Goal: Information Seeking & Learning: Learn about a topic

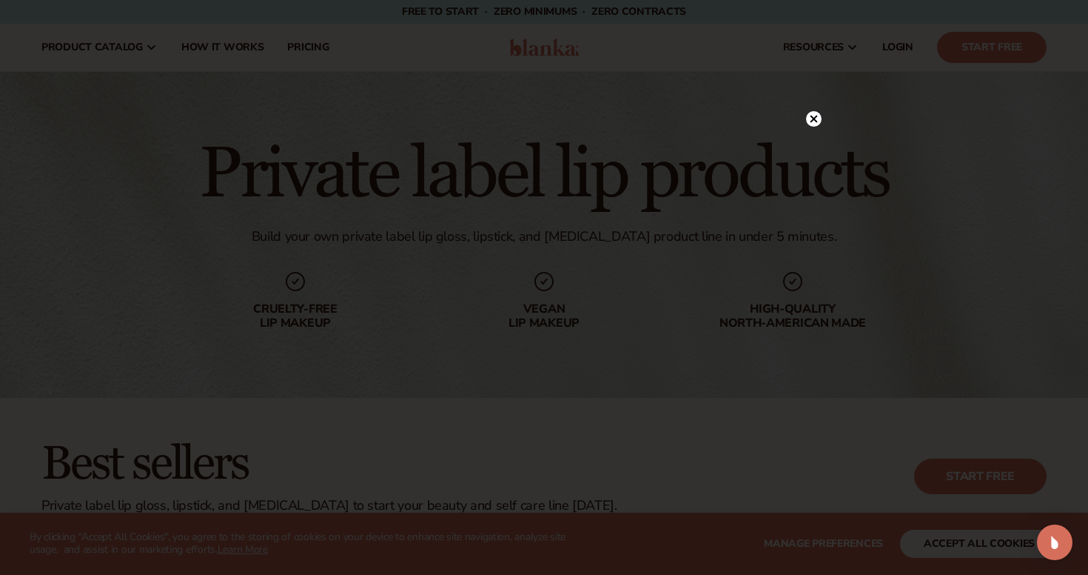
click at [811, 118] on circle at bounding box center [814, 119] width 16 height 16
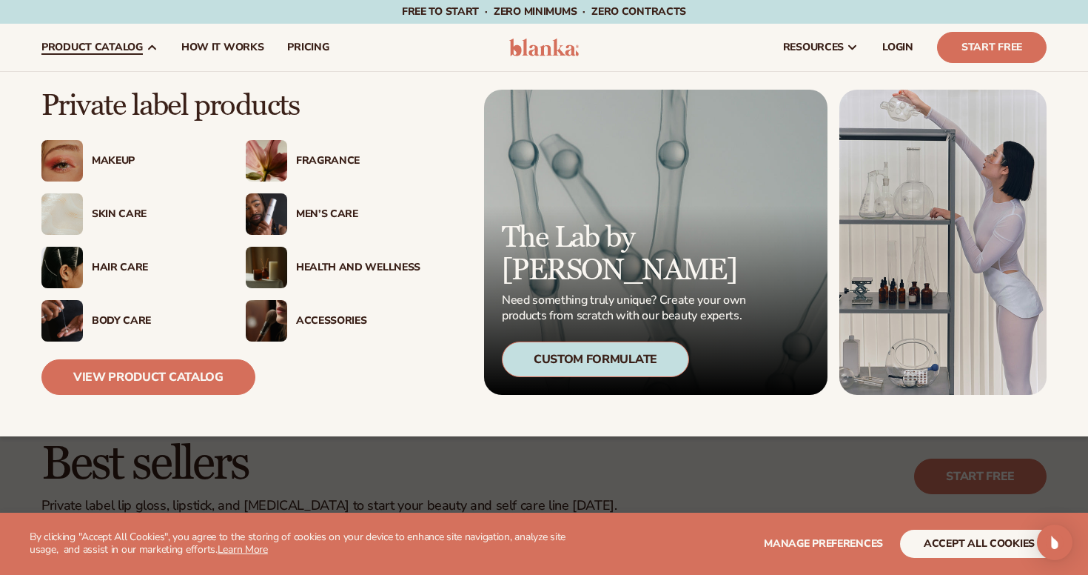
click at [107, 153] on div "Makeup" at bounding box center [128, 160] width 175 height 41
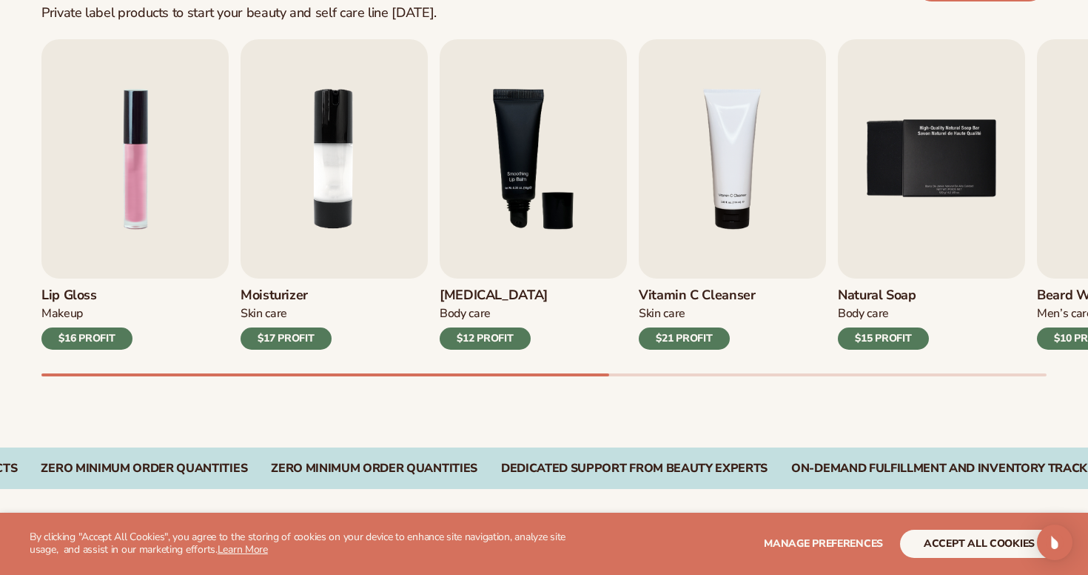
scroll to position [511, 0]
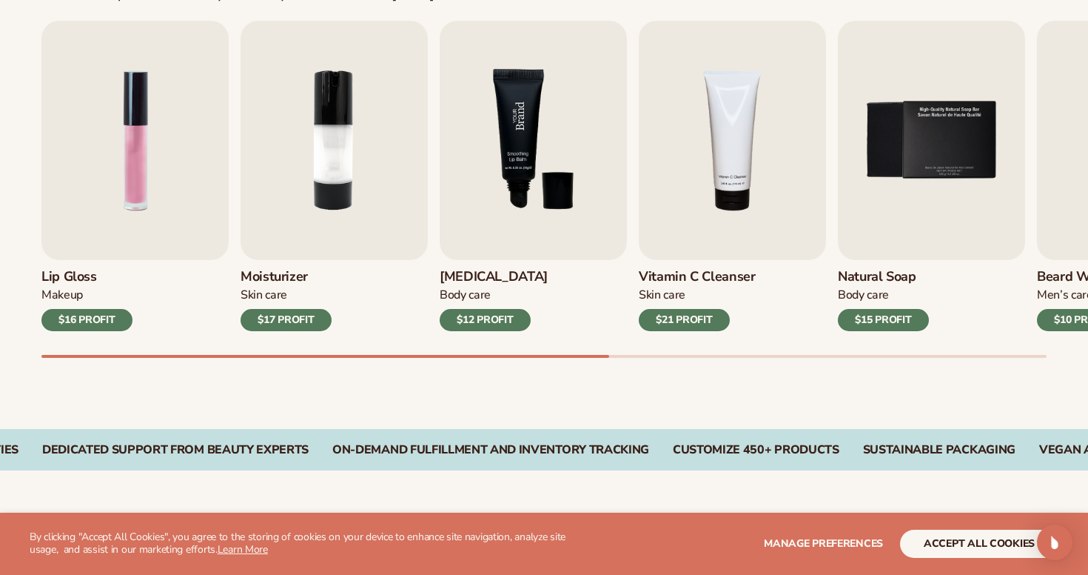
click at [558, 210] on img "3 / 9" at bounding box center [533, 140] width 187 height 239
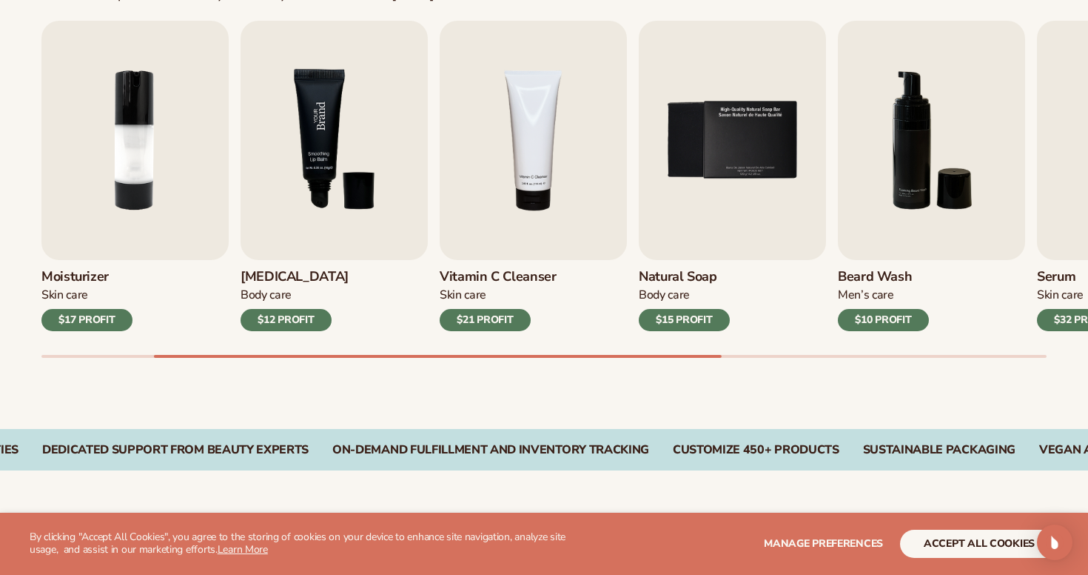
click at [328, 160] on img "3 / 9" at bounding box center [334, 140] width 187 height 239
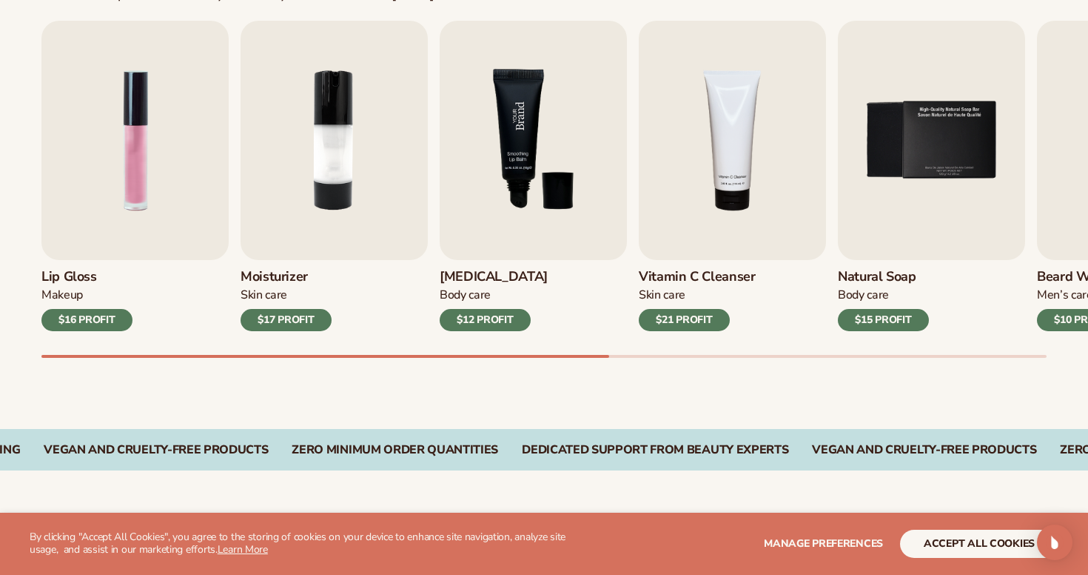
click at [538, 143] on img "3 / 9" at bounding box center [533, 140] width 187 height 239
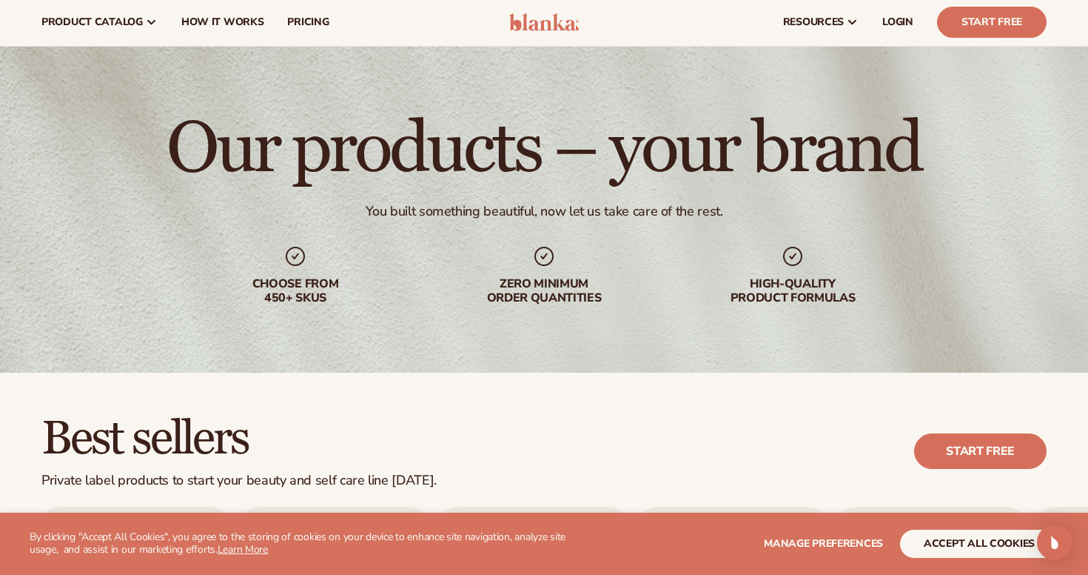
scroll to position [0, 0]
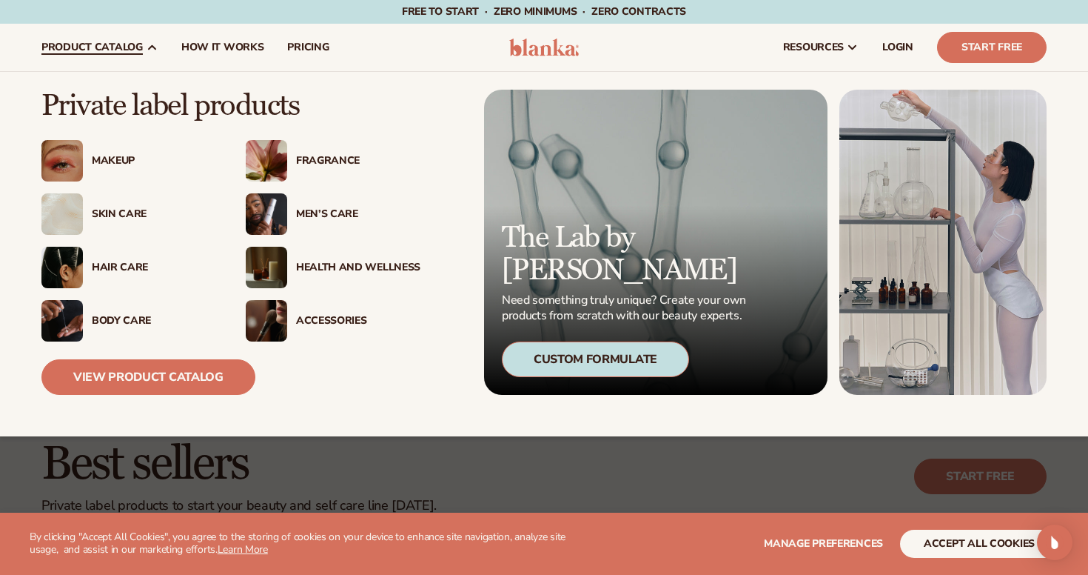
click at [113, 161] on div "Makeup" at bounding box center [154, 161] width 124 height 13
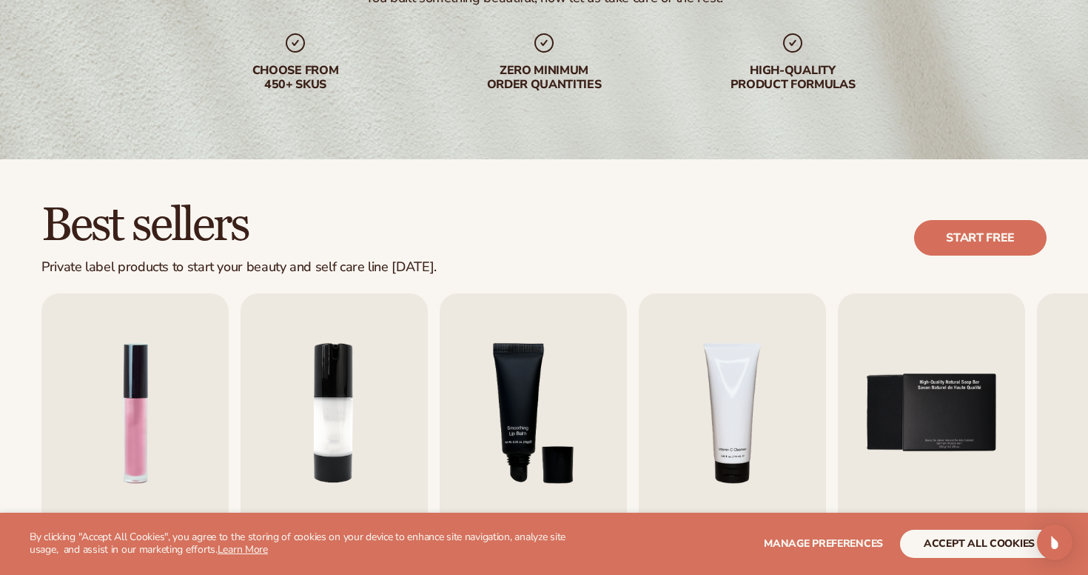
scroll to position [334, 0]
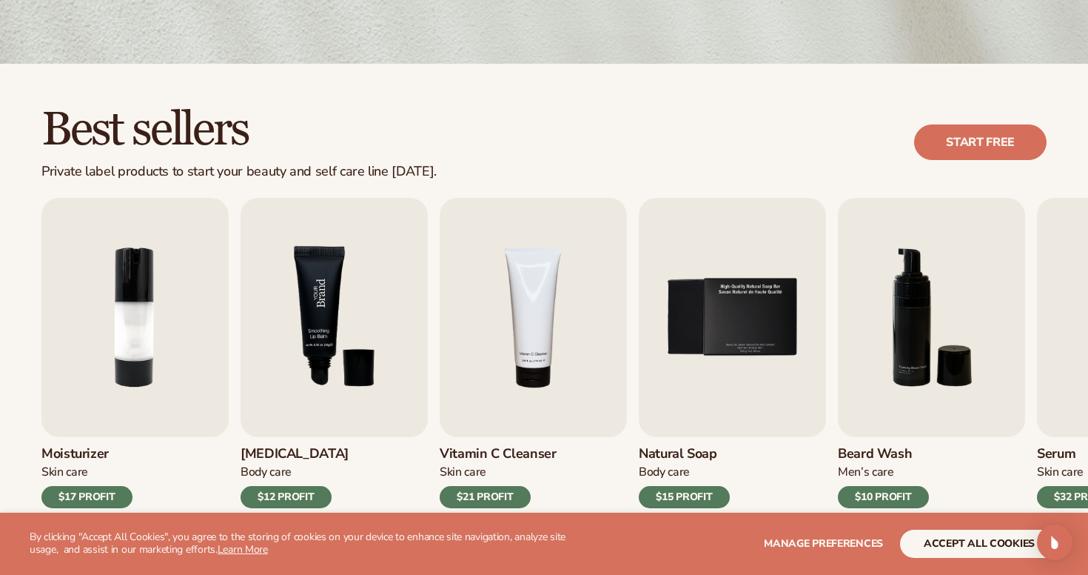
click at [303, 307] on img "3 / 9" at bounding box center [334, 317] width 187 height 239
click at [318, 330] on img "3 / 9" at bounding box center [334, 317] width 187 height 239
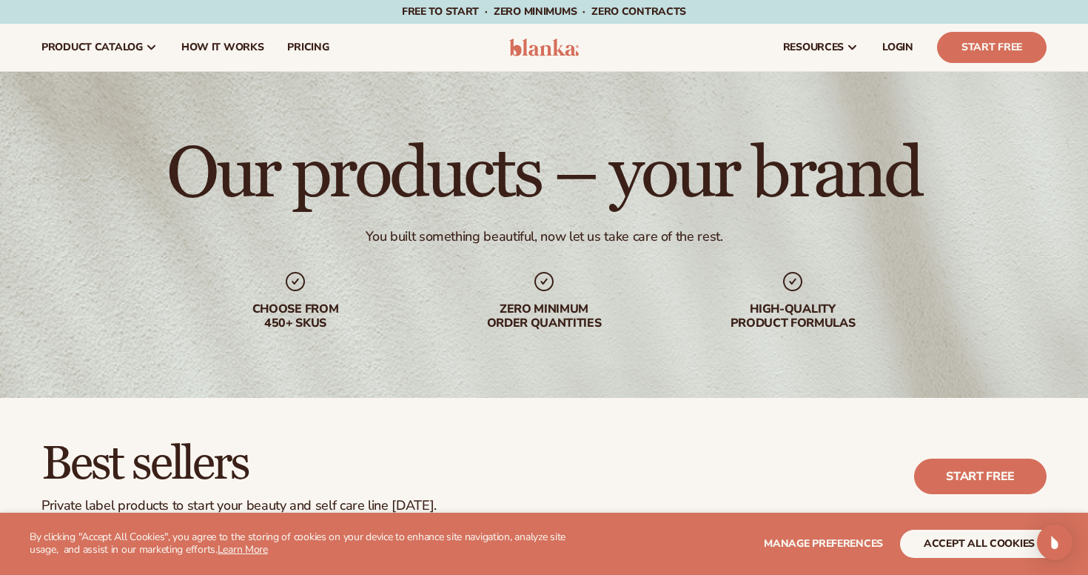
scroll to position [0, 0]
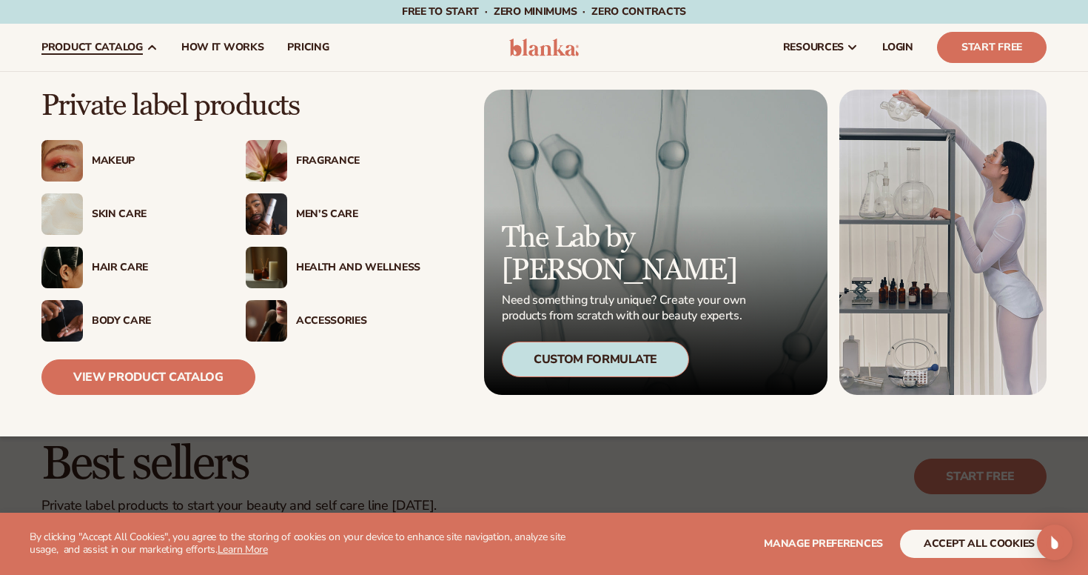
click at [112, 159] on div "Makeup" at bounding box center [154, 161] width 124 height 13
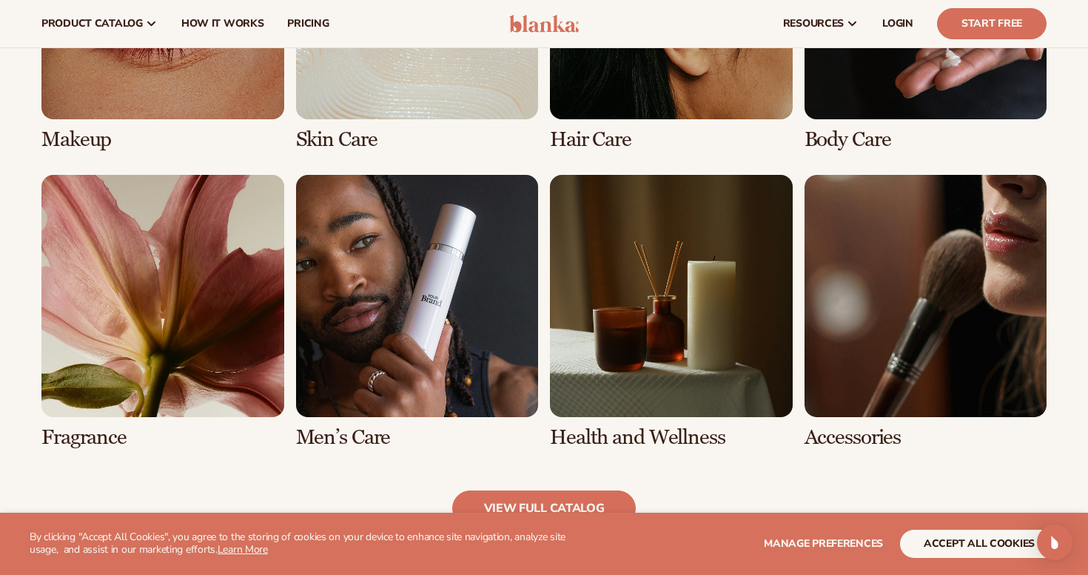
scroll to position [1040, 0]
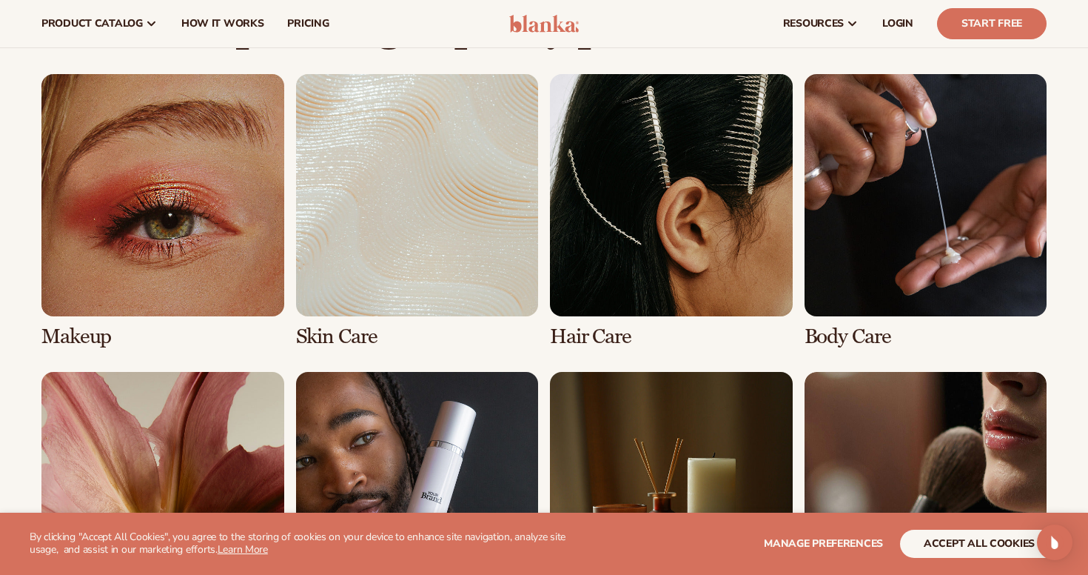
click at [221, 260] on link "1 / 8" at bounding box center [162, 211] width 243 height 274
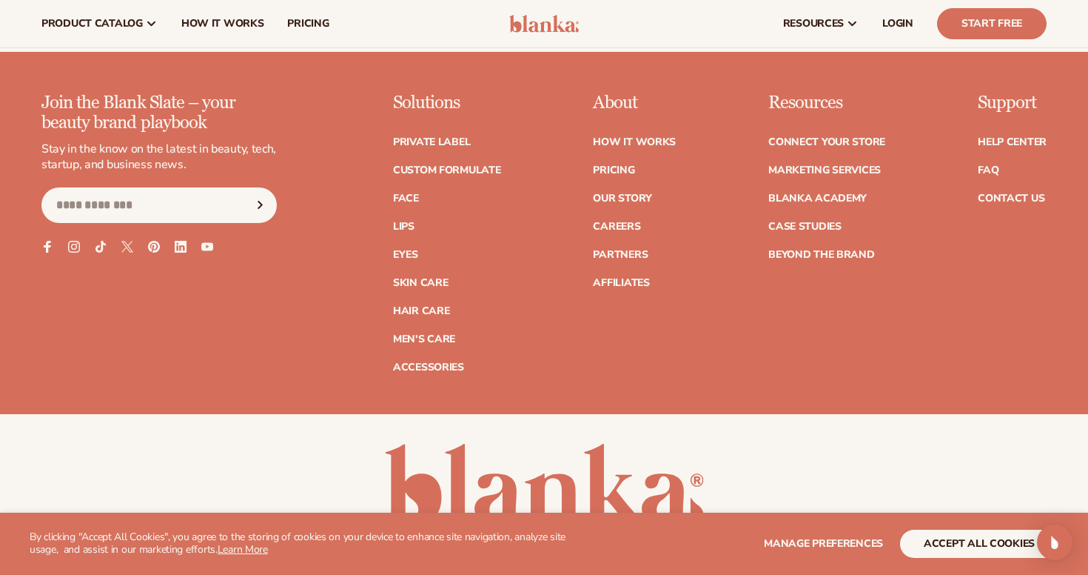
scroll to position [2628, 0]
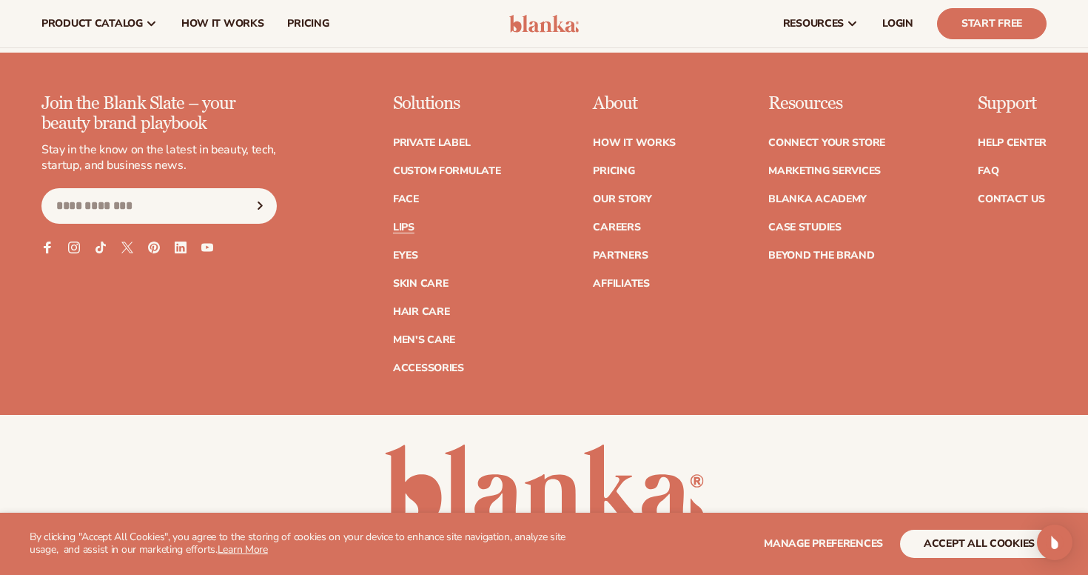
click at [411, 222] on link "Lips" at bounding box center [403, 227] width 21 height 10
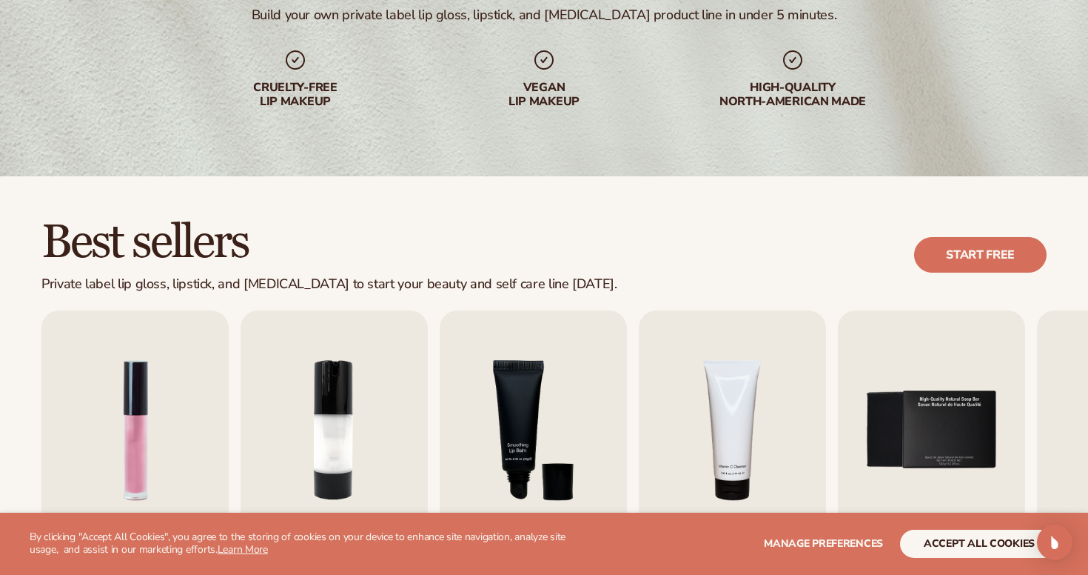
scroll to position [560, 0]
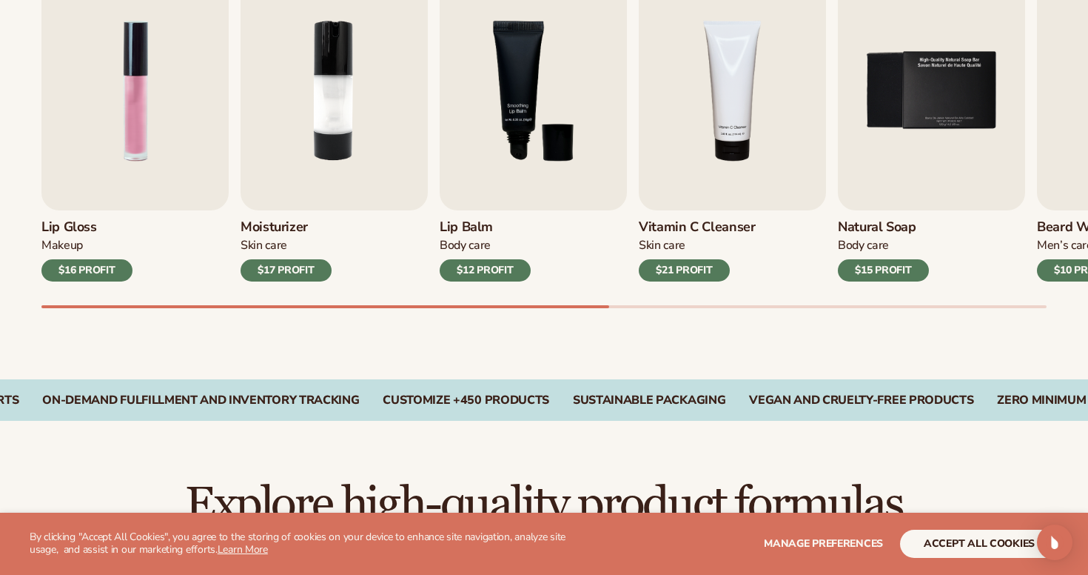
click at [525, 247] on div "Body Care" at bounding box center [485, 246] width 91 height 16
click at [491, 267] on div "$12 PROFIT" at bounding box center [485, 270] width 91 height 22
click at [466, 232] on h3 "Lip Balm" at bounding box center [485, 227] width 91 height 16
click at [466, 224] on h3 "Lip Balm" at bounding box center [485, 227] width 91 height 16
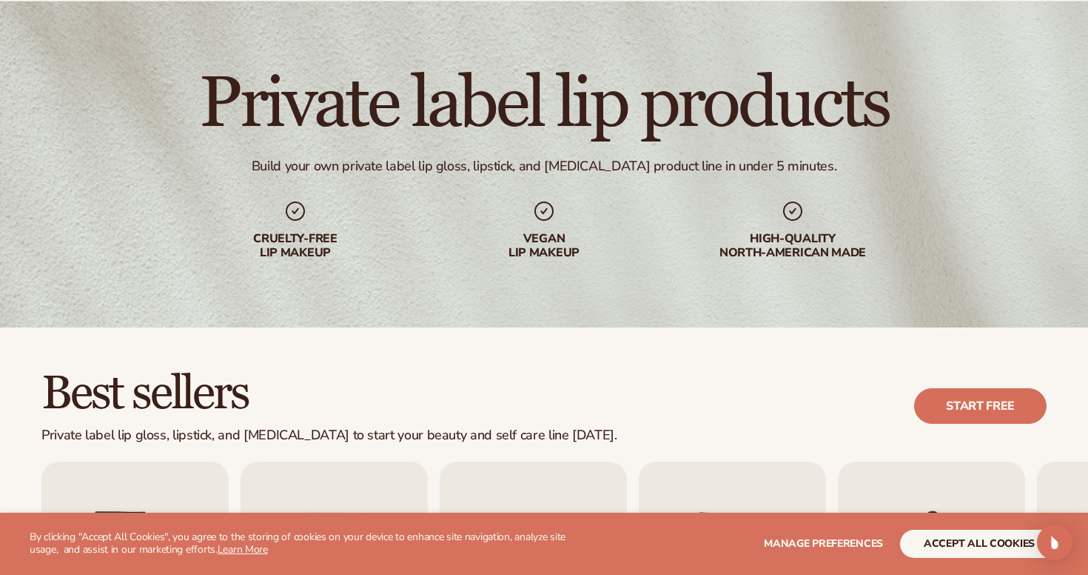
scroll to position [91, 0]
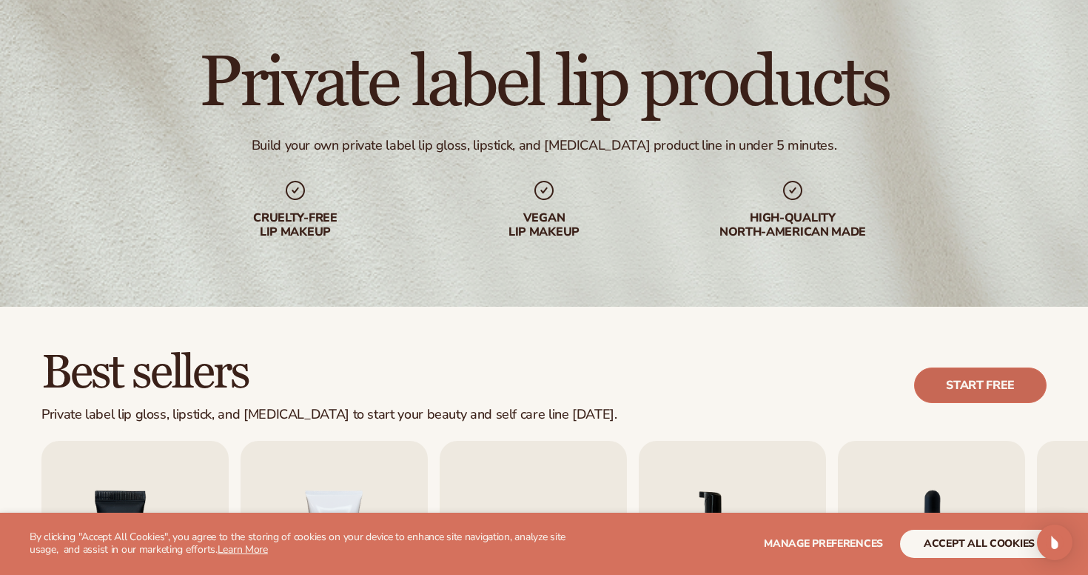
click at [985, 386] on link "Start free" at bounding box center [980, 385] width 133 height 36
